Goal: Find specific page/section: Find specific page/section

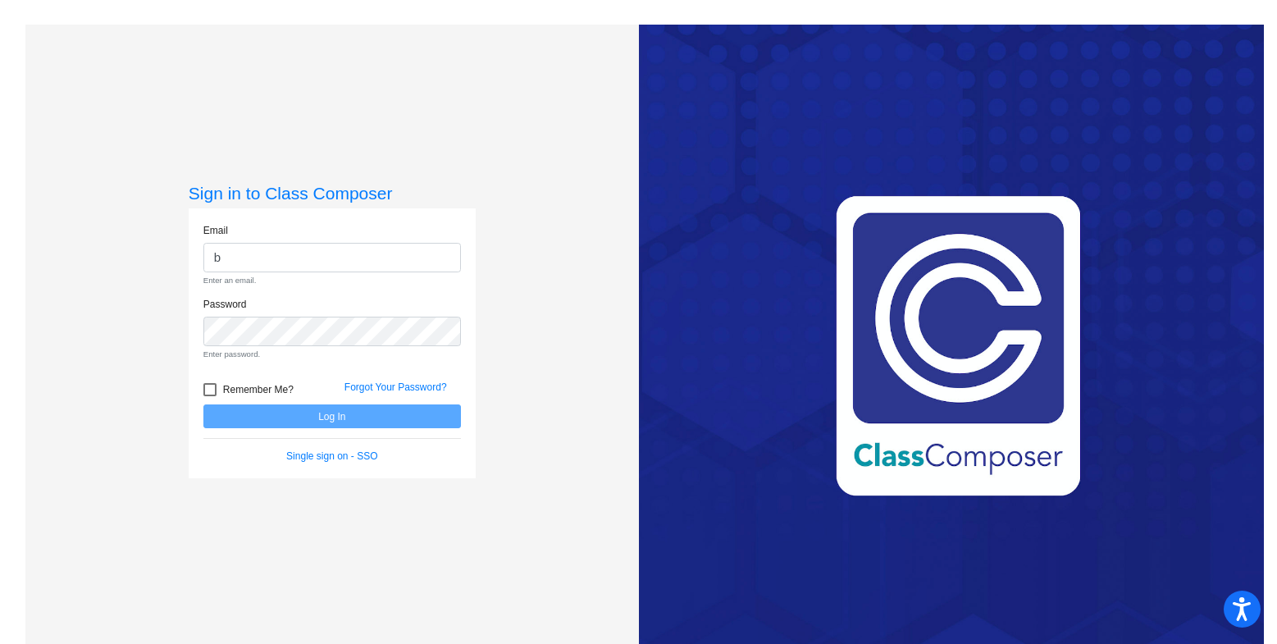
click at [185, 252] on div "Sign in to Class Composer Email b Enter an email. Password Enter password. Reme…" at bounding box center [331, 347] width 613 height 644
type input "[EMAIL_ADDRESS][DOMAIN_NAME]"
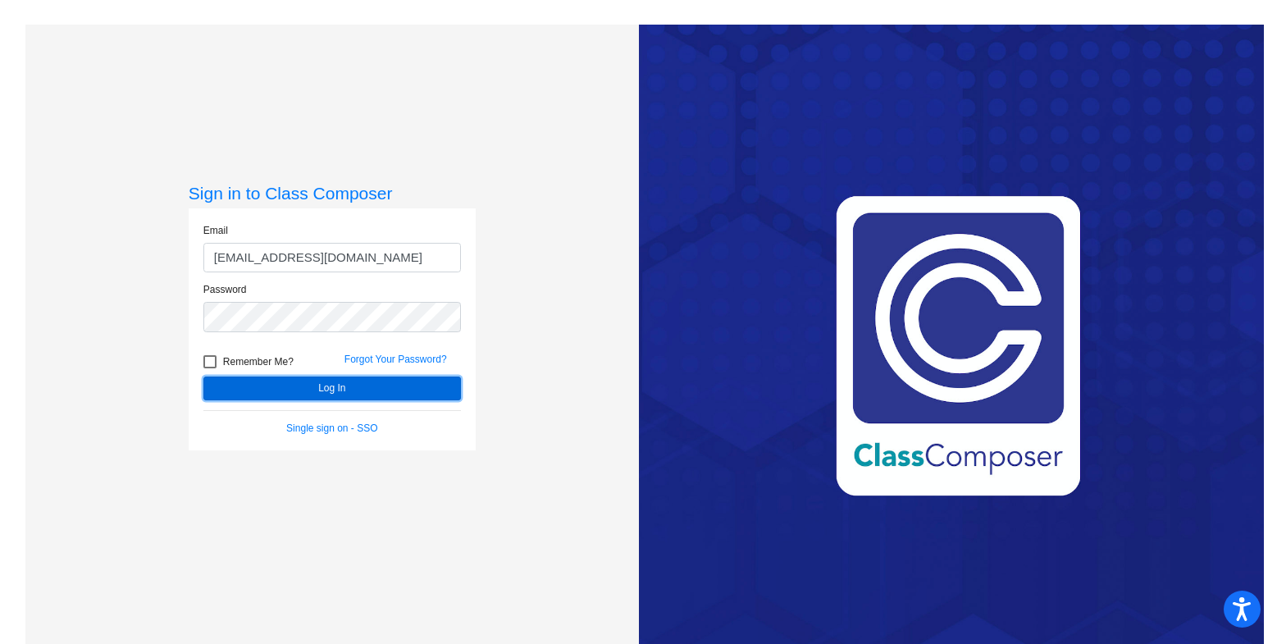
click at [361, 385] on button "Log In" at bounding box center [332, 388] width 258 height 24
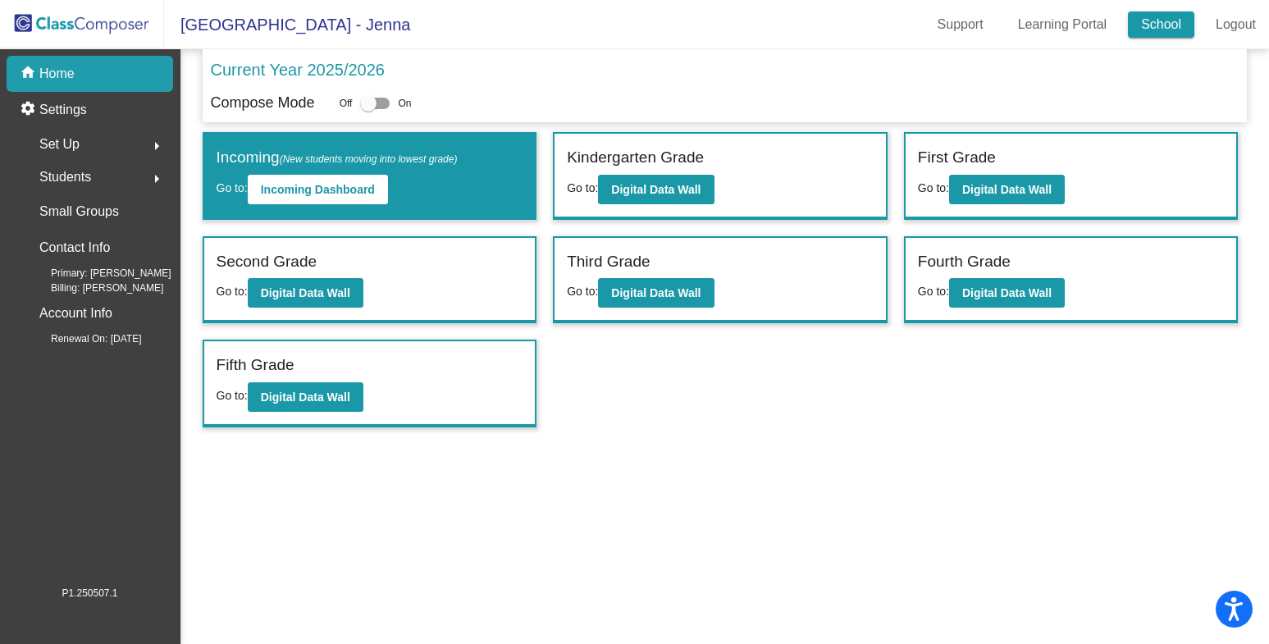
click at [1148, 24] on link "School" at bounding box center [1161, 24] width 66 height 26
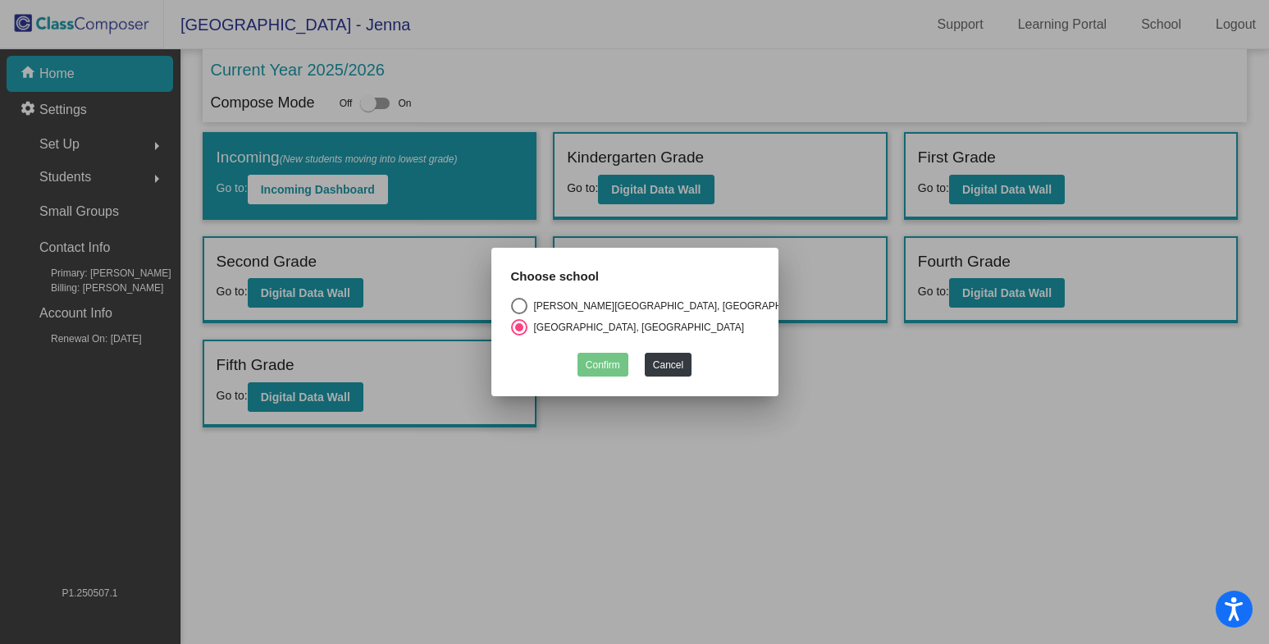
drag, startPoint x: 522, startPoint y: 305, endPoint x: 574, endPoint y: 341, distance: 63.0
click at [523, 306] on div "Select an option" at bounding box center [519, 306] width 16 height 16
click at [519, 314] on input "Daves Avenue Elementary School, Los Gatos Union School District" at bounding box center [518, 314] width 1 height 1
radio input "true"
click at [611, 362] on button "Confirm" at bounding box center [602, 365] width 51 height 24
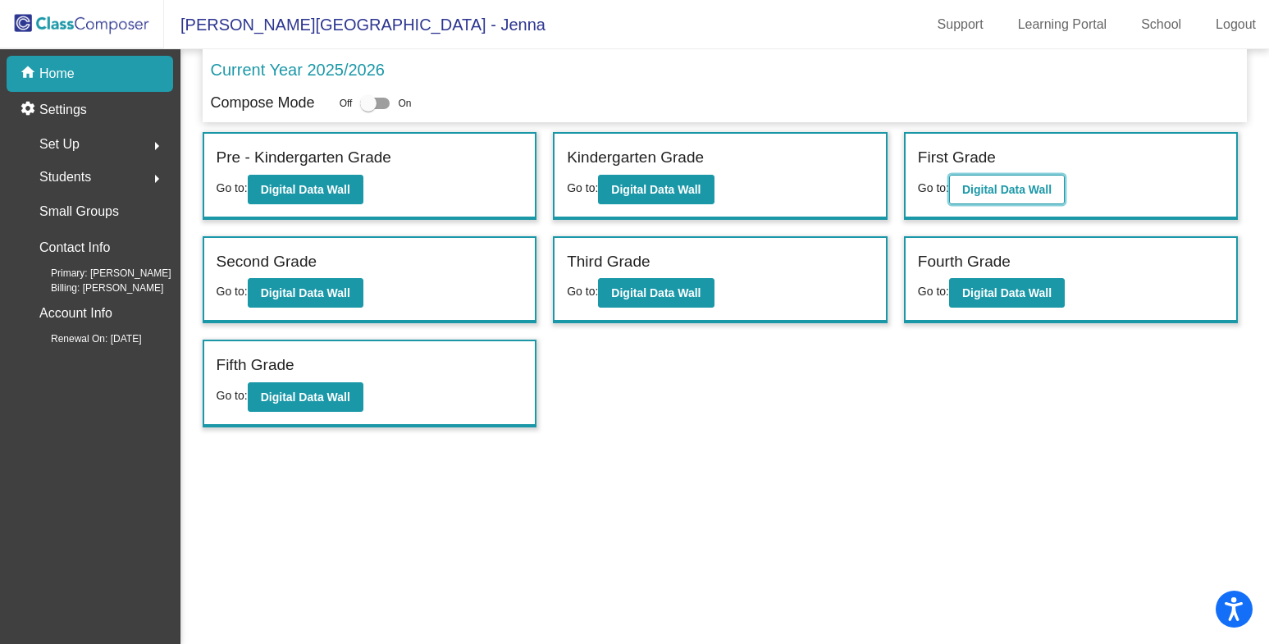
click at [1008, 187] on b "Digital Data Wall" at bounding box center [1006, 189] width 89 height 13
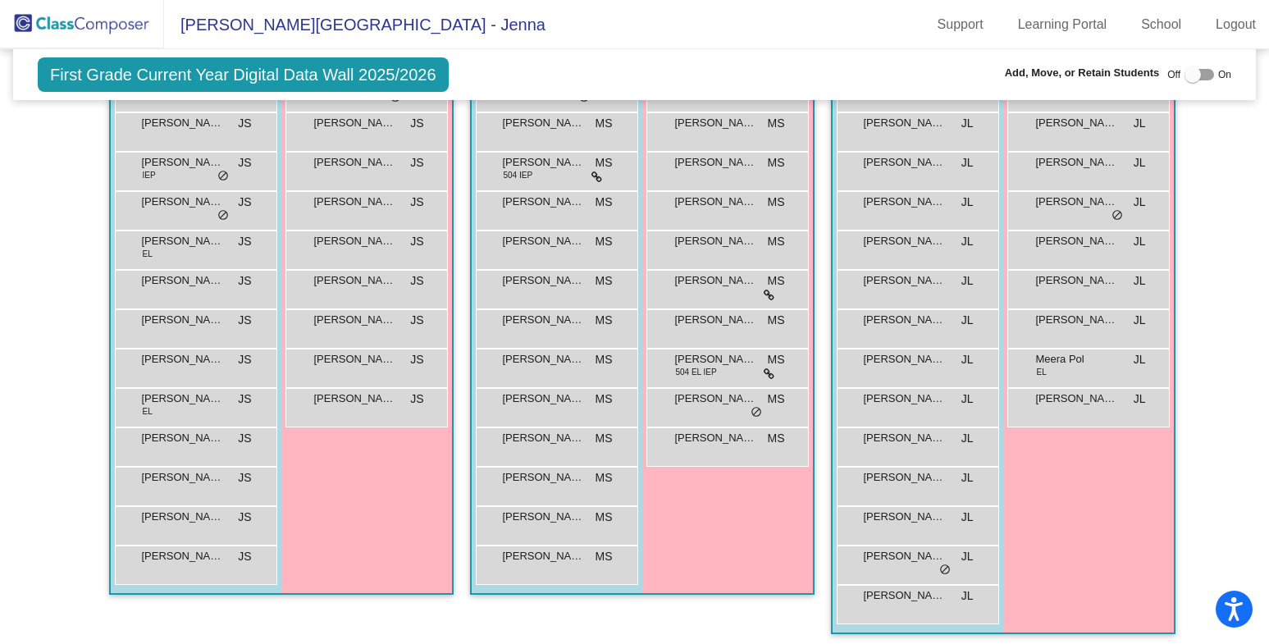
scroll to position [442, 0]
